Goal: Go to known website: Access a specific website the user already knows

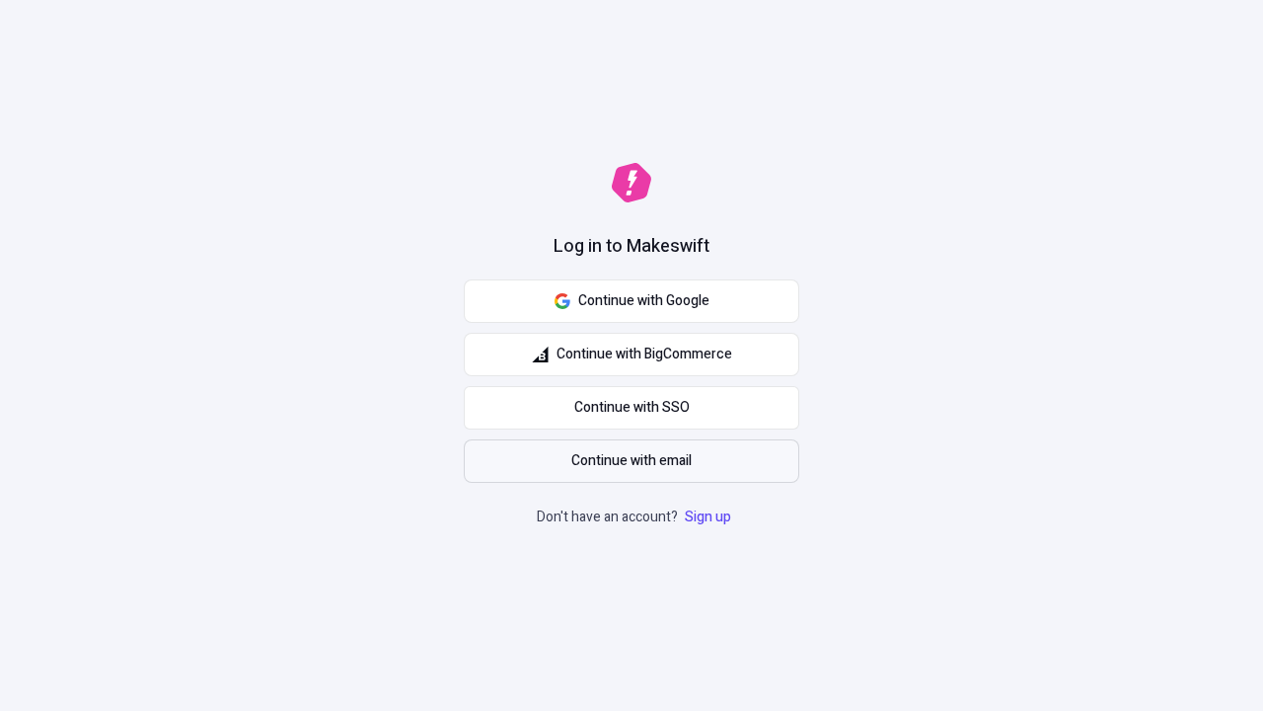
click at [632, 461] on span "Continue with email" at bounding box center [631, 461] width 120 height 22
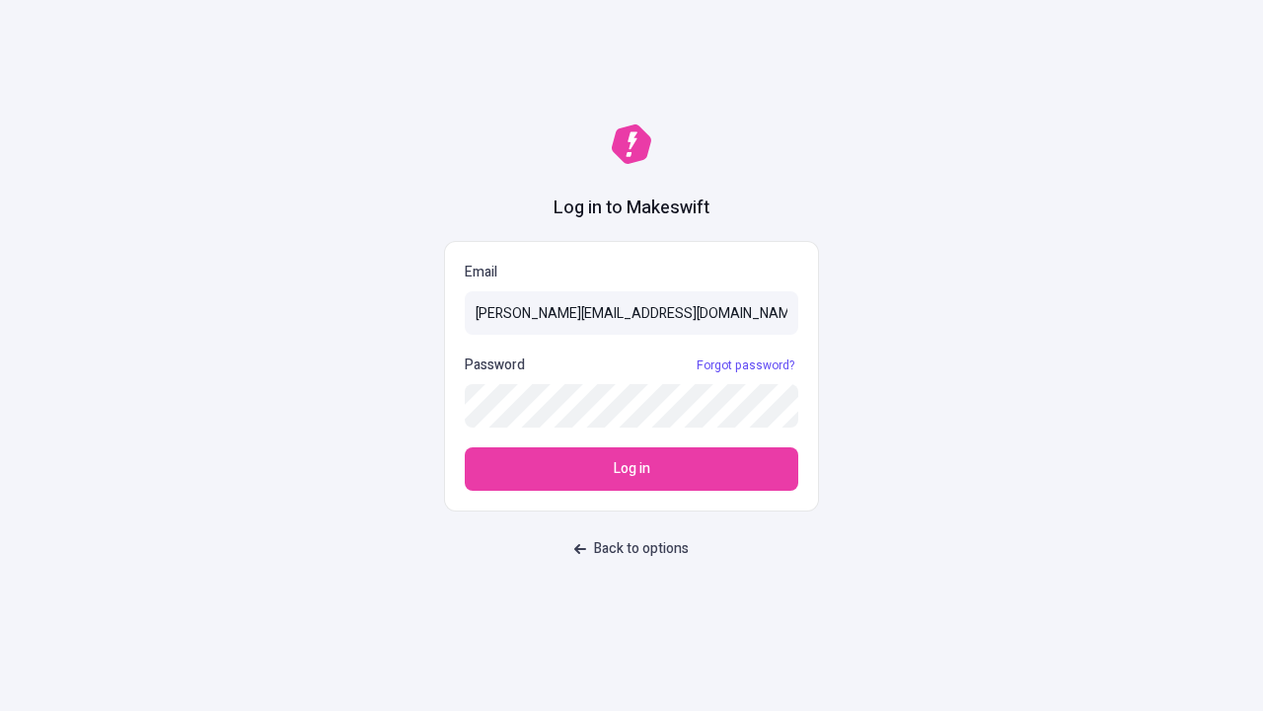
type input "[PERSON_NAME][EMAIL_ADDRESS][DOMAIN_NAME]"
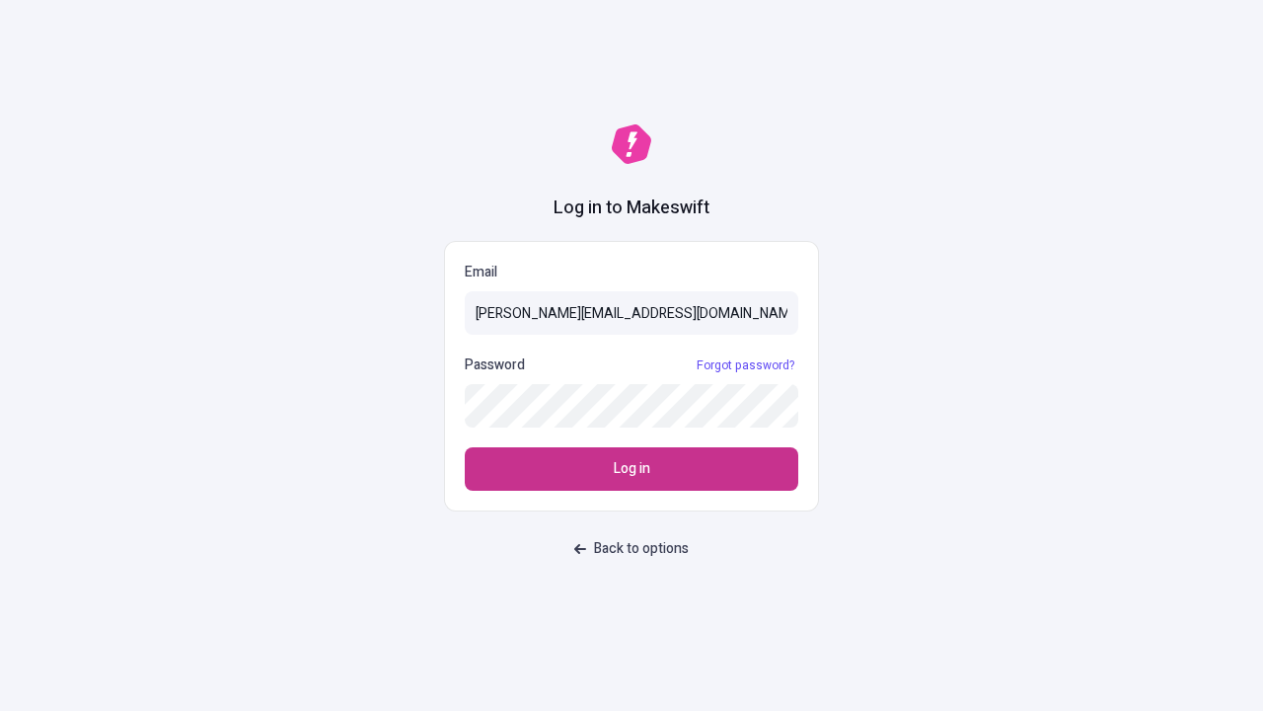
click at [632, 469] on span "Log in" at bounding box center [632, 469] width 37 height 22
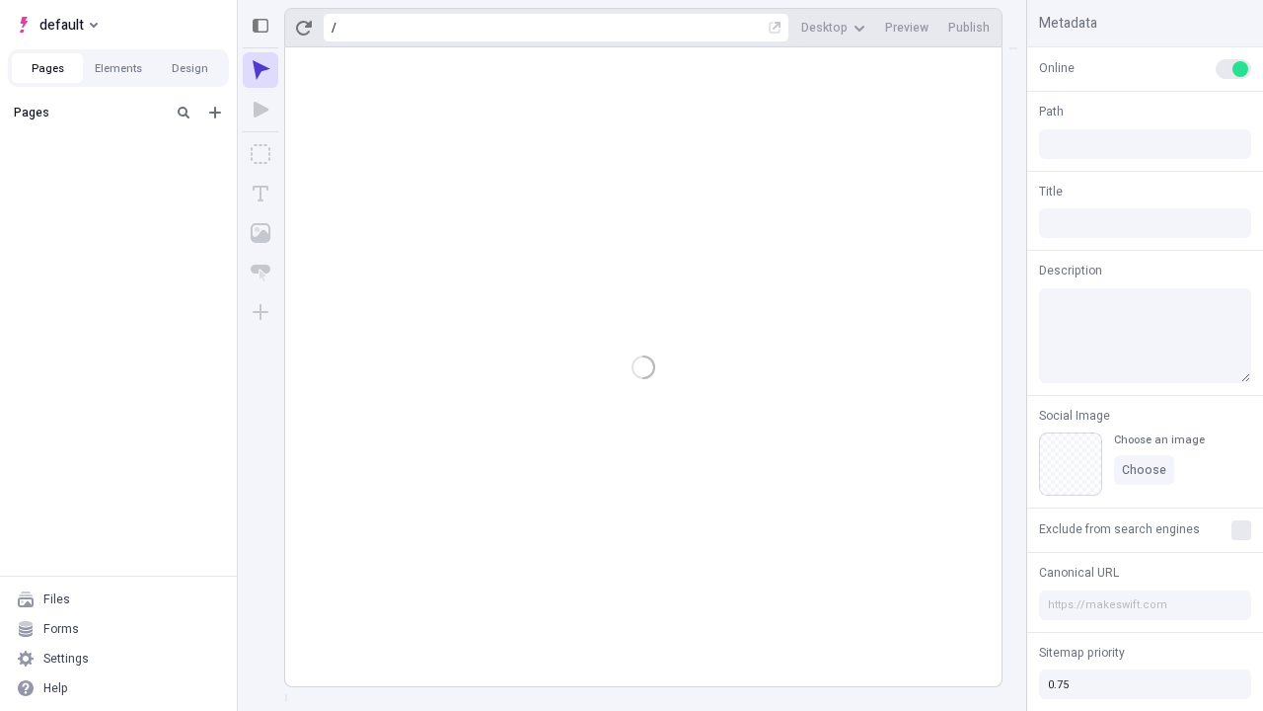
type input "/deep-link-tenuis"
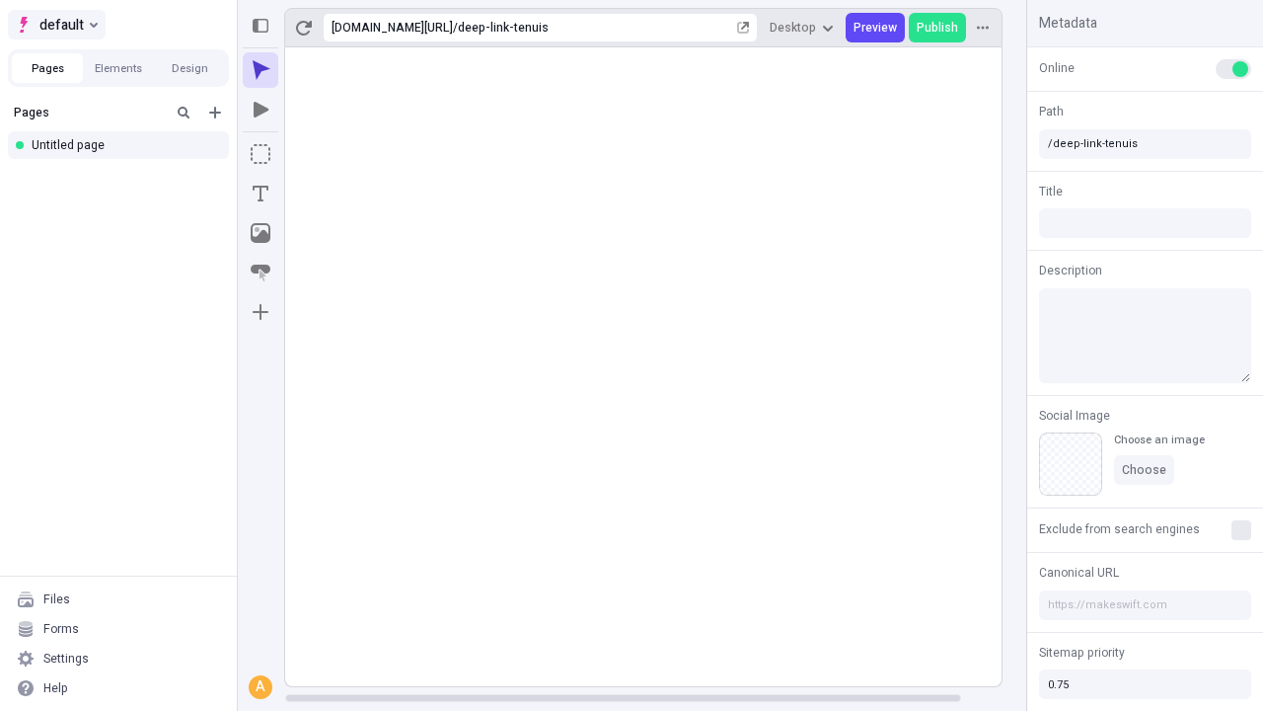
click at [55, 25] on span "default" at bounding box center [61, 25] width 44 height 24
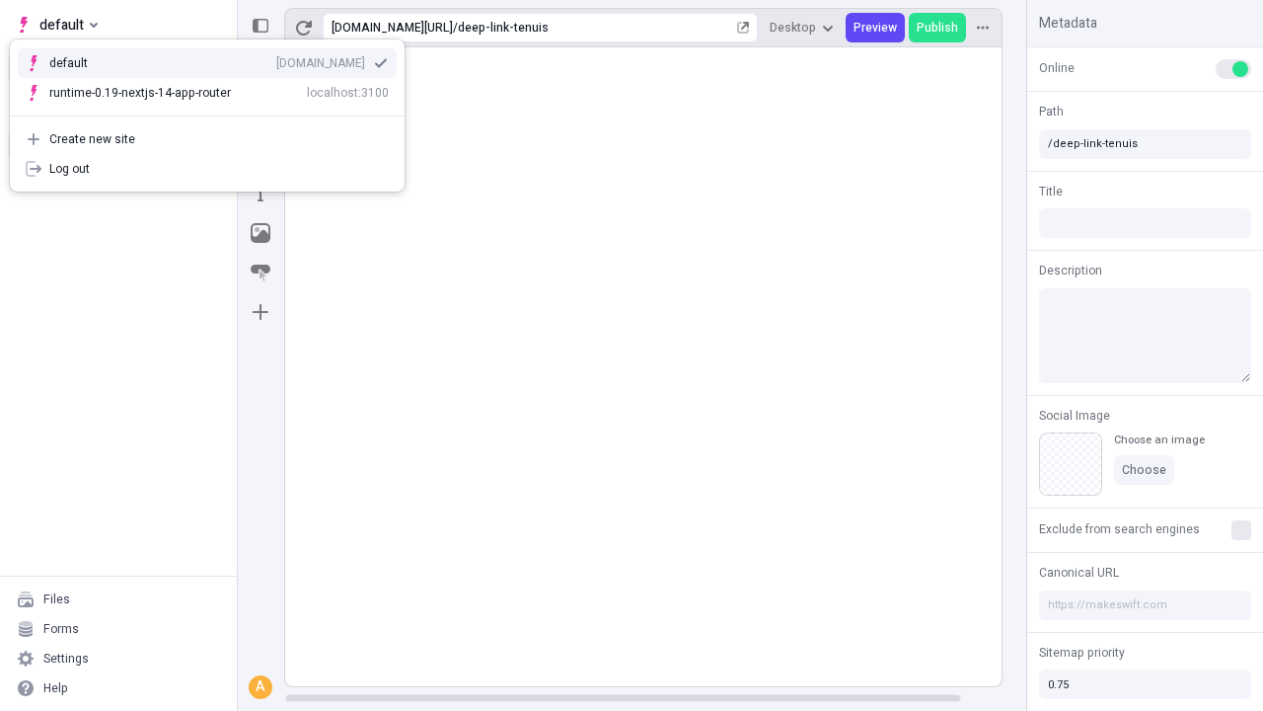
click at [276, 59] on div "qee9k4dy7d.staging.makeswift.site" at bounding box center [320, 63] width 89 height 16
